Goal: Information Seeking & Learning: Learn about a topic

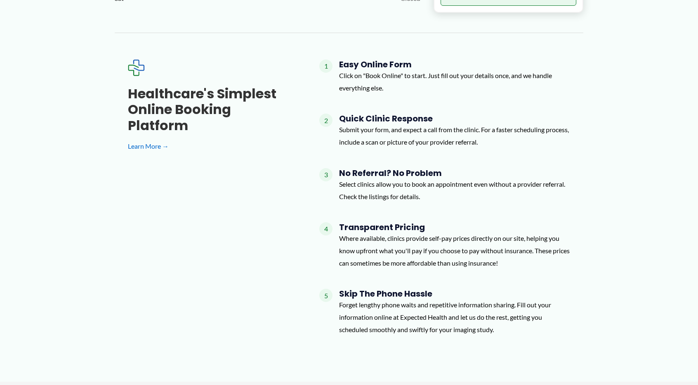
scroll to position [684, 0]
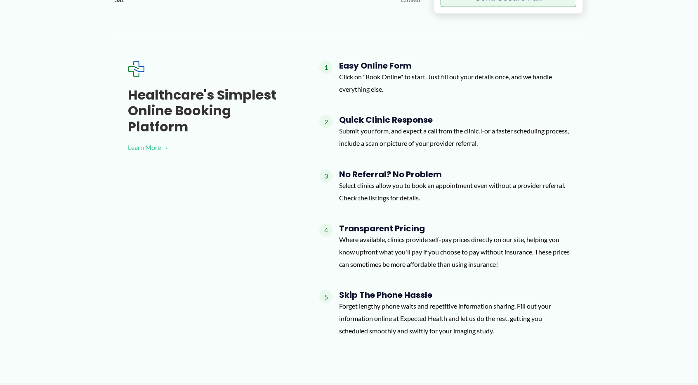
click at [162, 141] on link "Learn More →" at bounding box center [210, 147] width 165 height 12
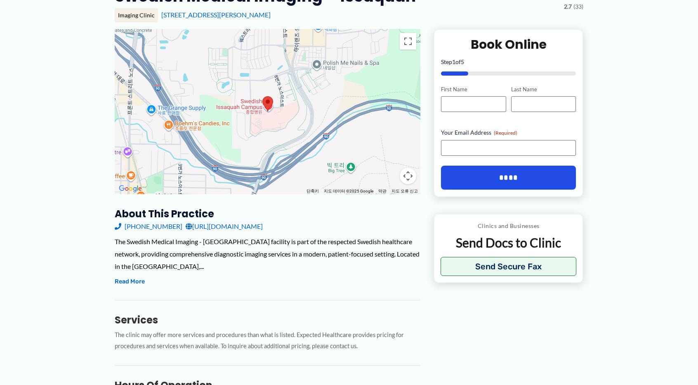
scroll to position [0, 0]
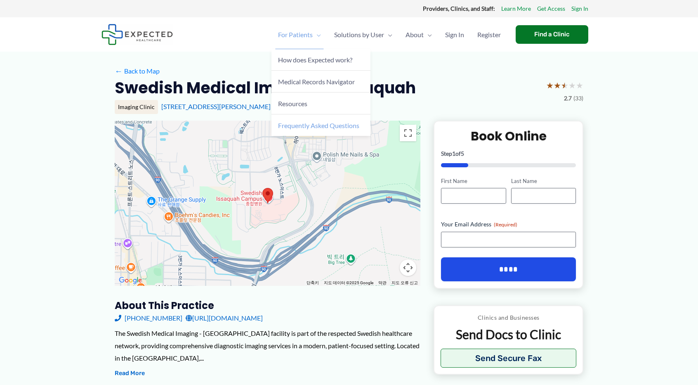
click at [295, 127] on span "Frequently Asked Questions" at bounding box center [318, 125] width 81 height 8
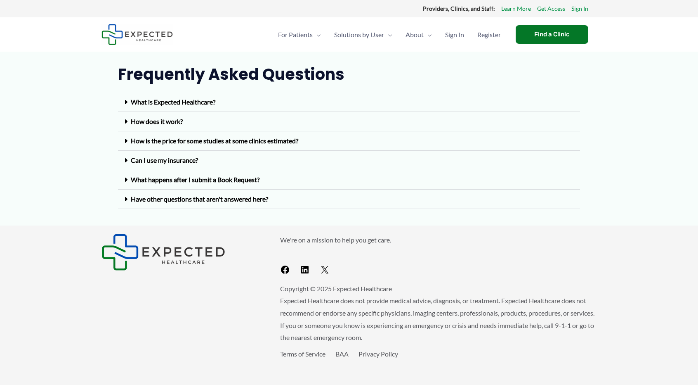
click at [125, 161] on icon at bounding box center [125, 160] width 3 height 7
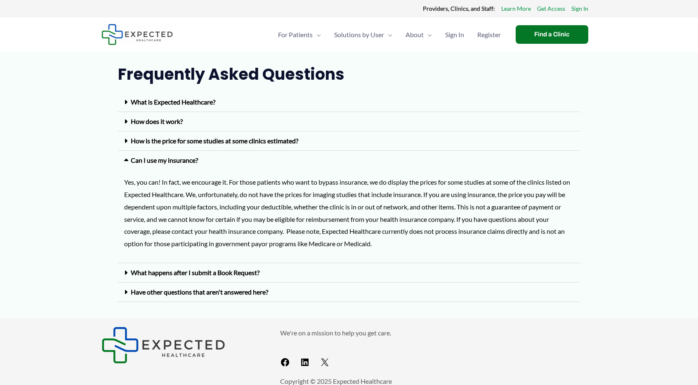
click at [127, 270] on icon at bounding box center [125, 272] width 3 height 7
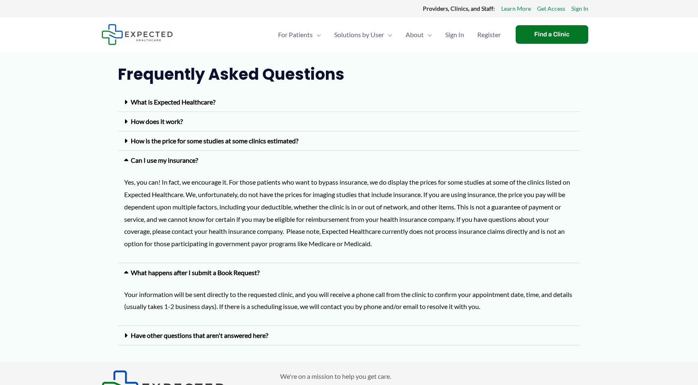
click at [132, 336] on link "Have other questions that aren't answered here?" at bounding box center [199, 335] width 137 height 8
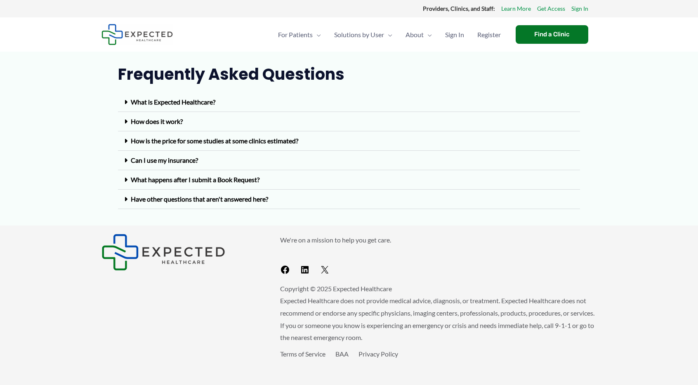
click at [207, 104] on link "What is Expected Healthcare?" at bounding box center [173, 102] width 85 height 8
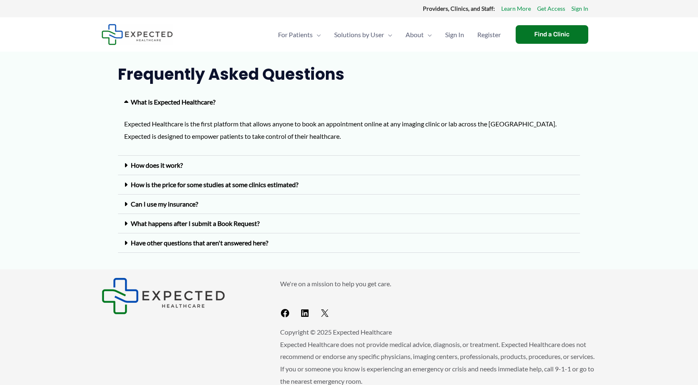
click at [173, 161] on link "How does it work?" at bounding box center [157, 165] width 52 height 8
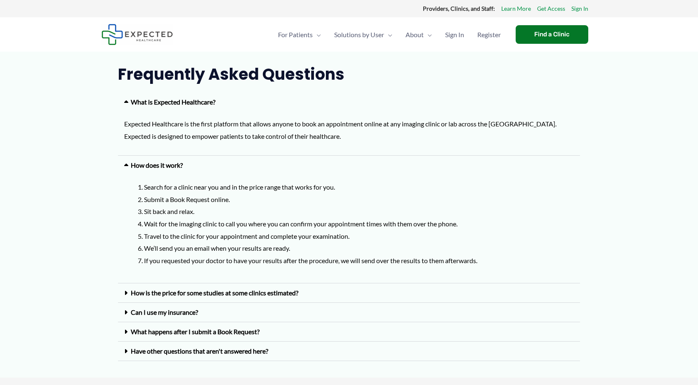
click at [159, 289] on link "How is the price for some studies at some clinics estimated?" at bounding box center [215, 293] width 168 height 8
